Goal: Information Seeking & Learning: Learn about a topic

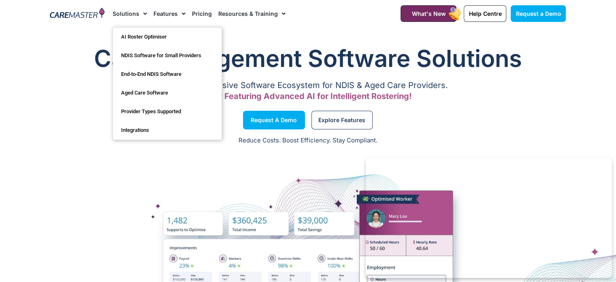
click at [143, 14] on span "Menu" at bounding box center [143, 14] width 8 height 14
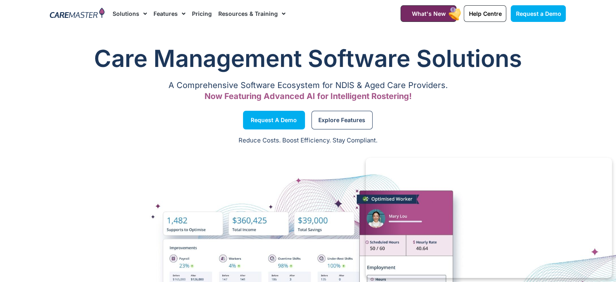
click at [143, 14] on span "Menu" at bounding box center [143, 14] width 8 height 14
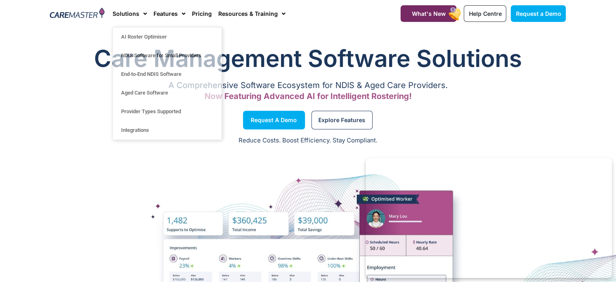
click at [348, 38] on div "Care Management Software Solutions A Comprehensive Software Ecosystem for NDIS …" at bounding box center [308, 73] width 524 height 71
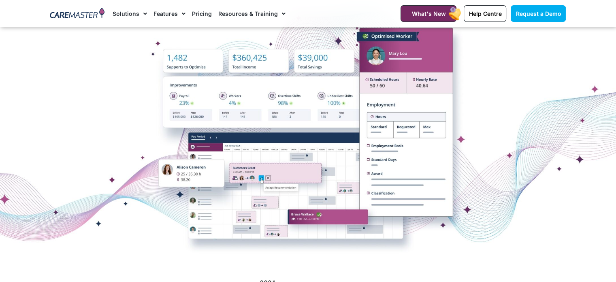
scroll to position [284, 0]
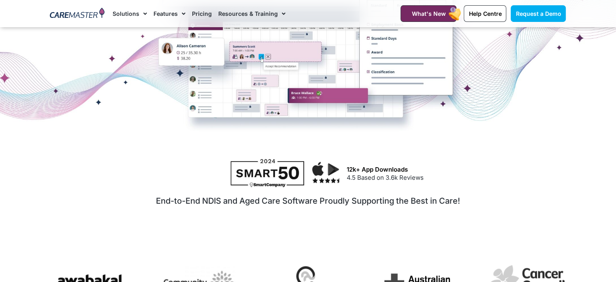
click at [497, 143] on div at bounding box center [308, 9] width 616 height 284
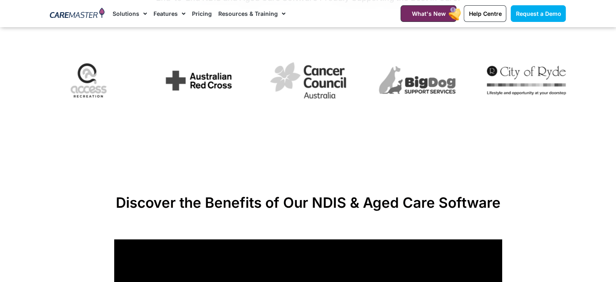
scroll to position [648, 0]
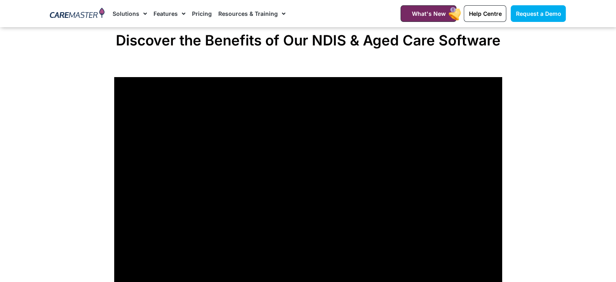
click at [530, 134] on section "Discover the Benefits of Our NDIS & Aged Care Software" at bounding box center [308, 164] width 616 height 272
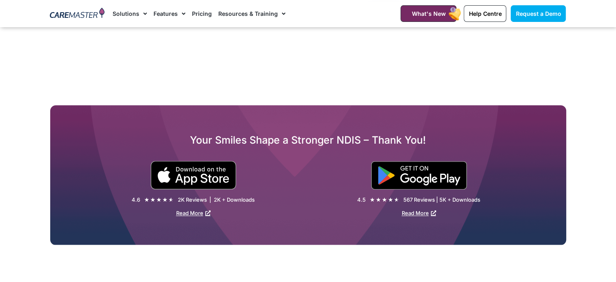
scroll to position [1215, 0]
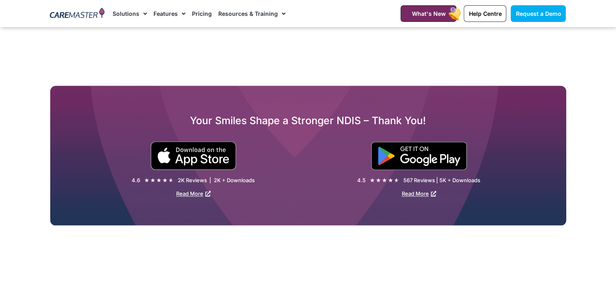
click at [587, 141] on section "Your Smiles Shape a Stronger NDIS – Thank You! 4.6 ★ ★ ★ ★ ★ 4.5/5 2K Reviews |…" at bounding box center [308, 155] width 616 height 140
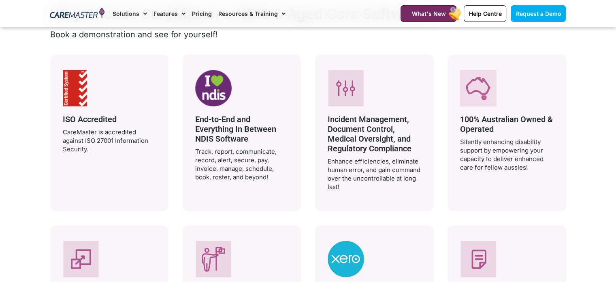
scroll to position [1540, 0]
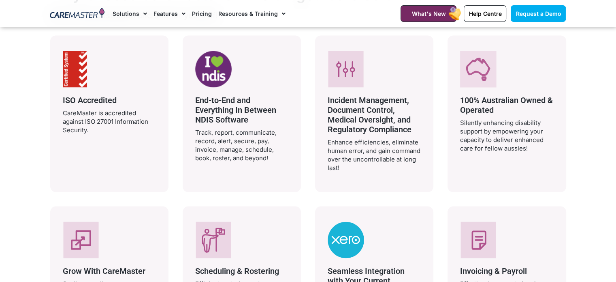
click at [591, 139] on section "Why Choose CareMaster’s NDIS & Aged Care Software? Book a demonstration and see…" at bounding box center [308, 181] width 616 height 398
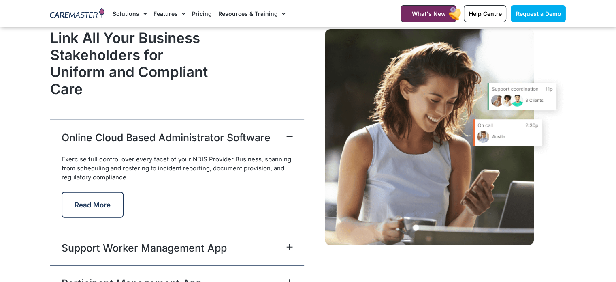
scroll to position [1985, 0]
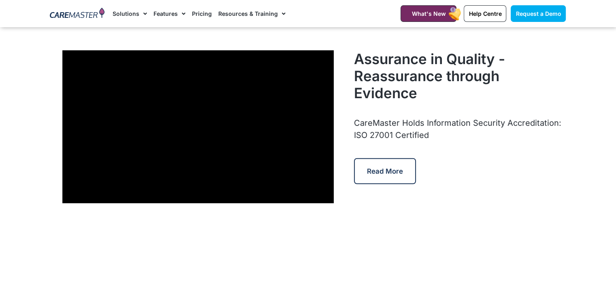
click at [590, 139] on section "Assurance in Quality - Reassurance through Evidence CareMaster Holds Informatio…" at bounding box center [308, 132] width 616 height 173
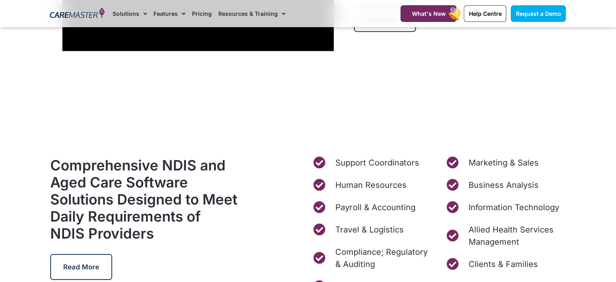
scroll to position [2512, 0]
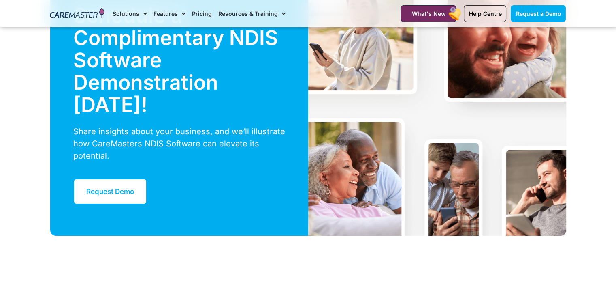
click at [586, 140] on section "Schedule a Complimentary NDIS Software Demonstration Today! Share insights abou…" at bounding box center [308, 104] width 616 height 262
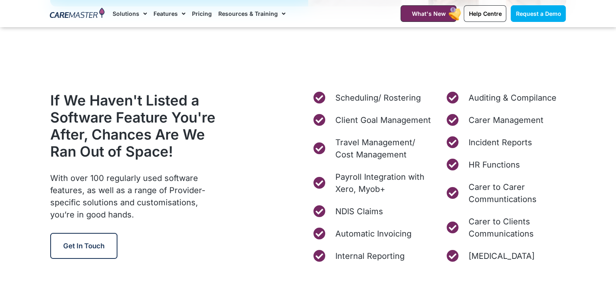
scroll to position [3160, 0]
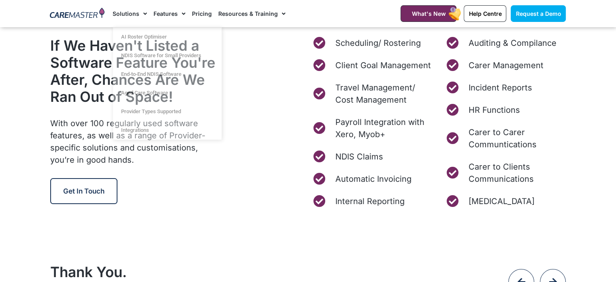
click at [578, 115] on section "If We Haven't Listed a Software Feature You're After, Chances Are We Ran Out of…" at bounding box center [308, 122] width 616 height 178
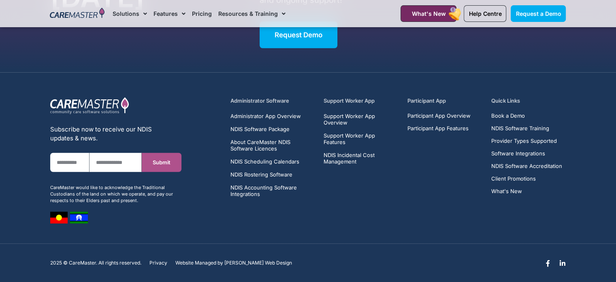
scroll to position [5257, 0]
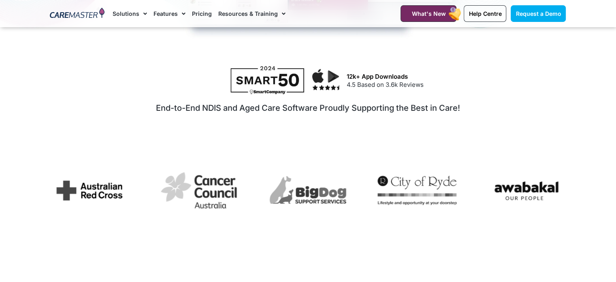
scroll to position [220, 0]
